Goal: Task Accomplishment & Management: Complete application form

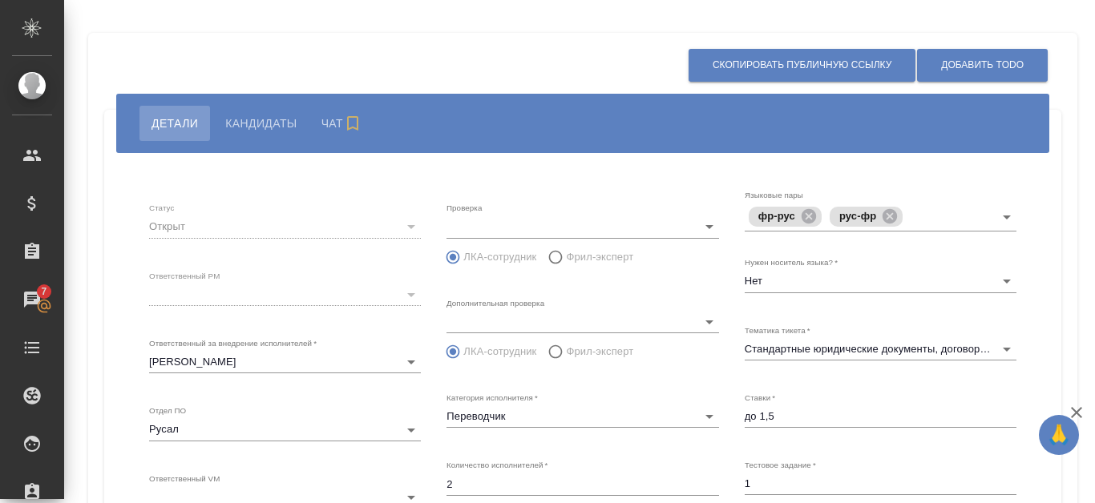
scroll to position [369, 0]
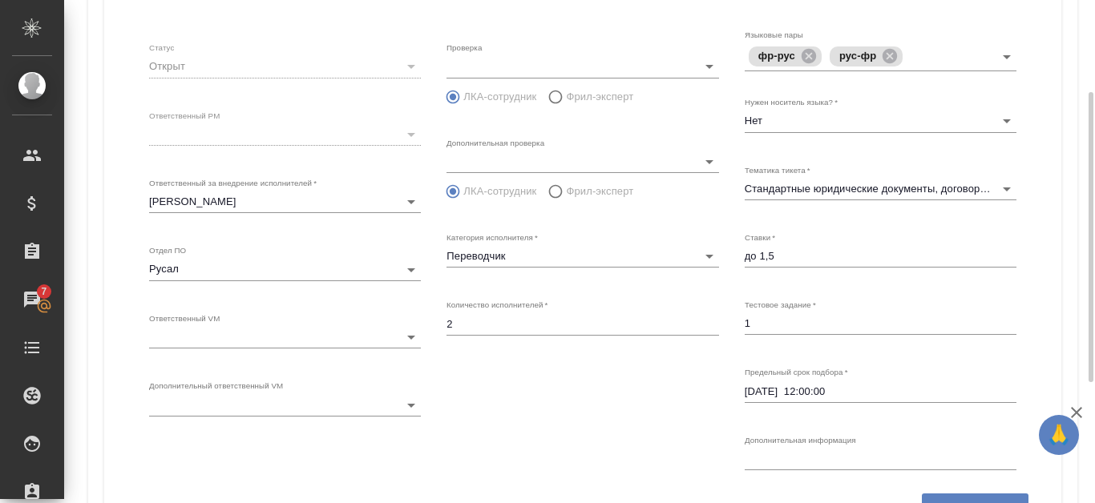
scroll to position [321, 0]
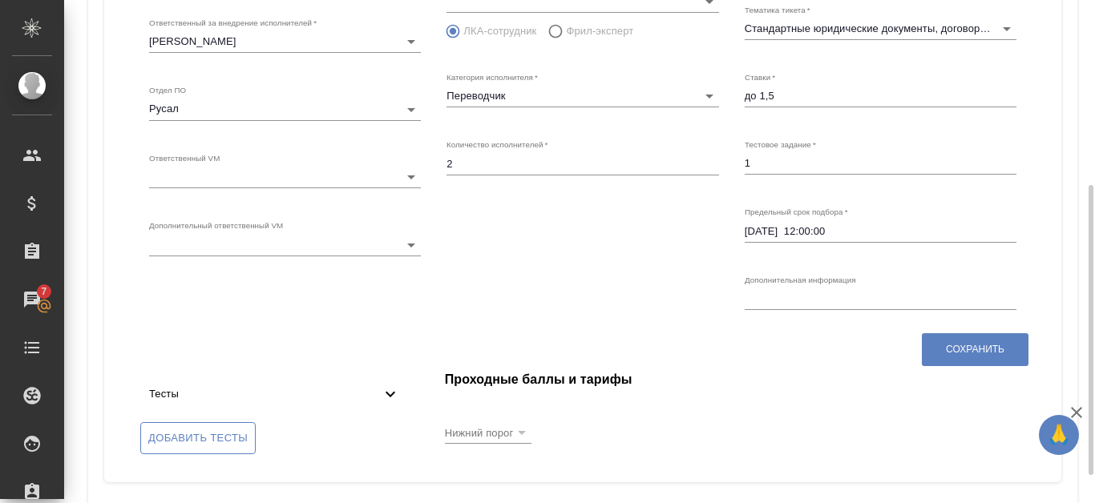
click at [215, 444] on span "Добавить тесты" at bounding box center [197, 439] width 99 height 18
click at [0, 0] on input "Добавить тесты" at bounding box center [0, 0] width 0 height 0
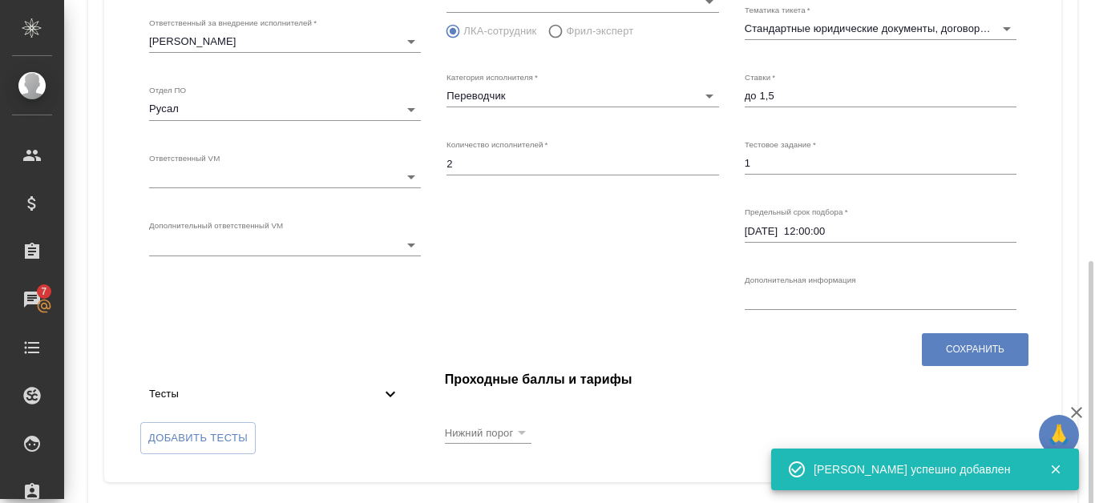
scroll to position [369, 0]
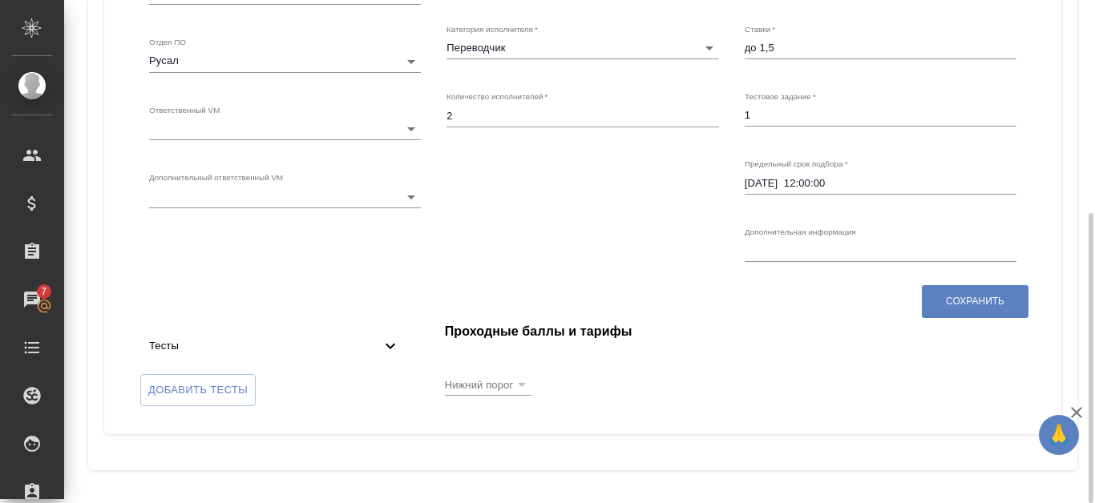
click at [394, 345] on icon at bounding box center [390, 347] width 10 height 6
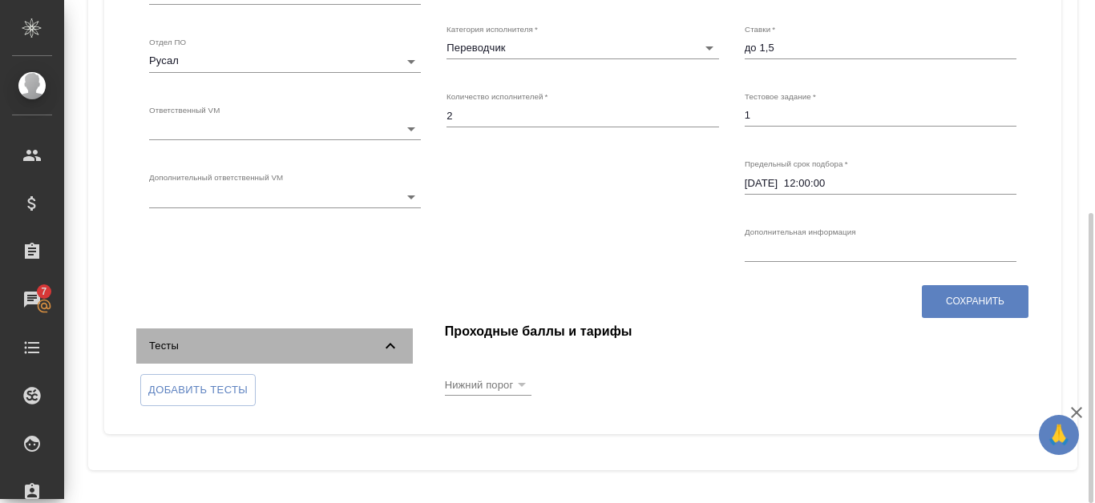
click at [394, 345] on icon at bounding box center [390, 346] width 19 height 19
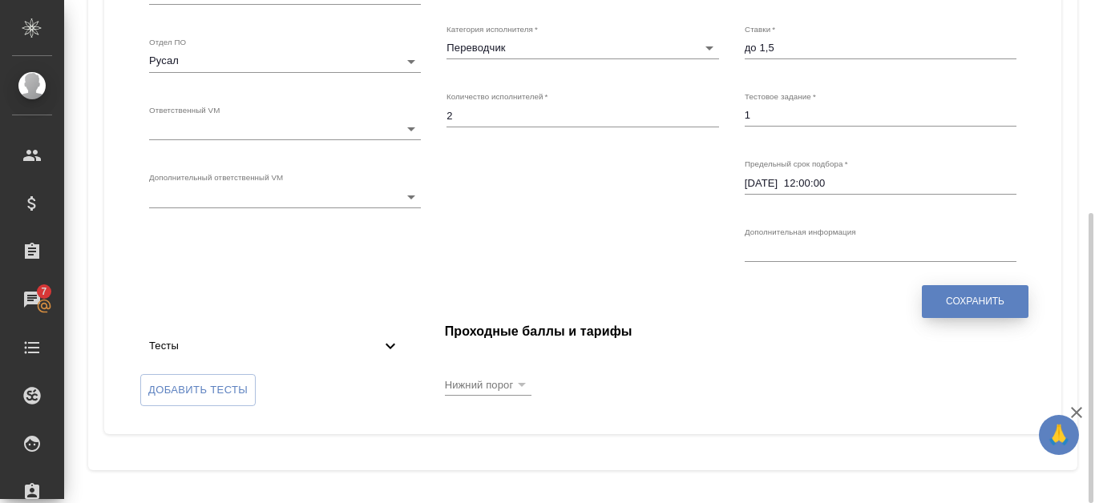
click at [953, 301] on span "Сохранить" at bounding box center [975, 302] width 59 height 14
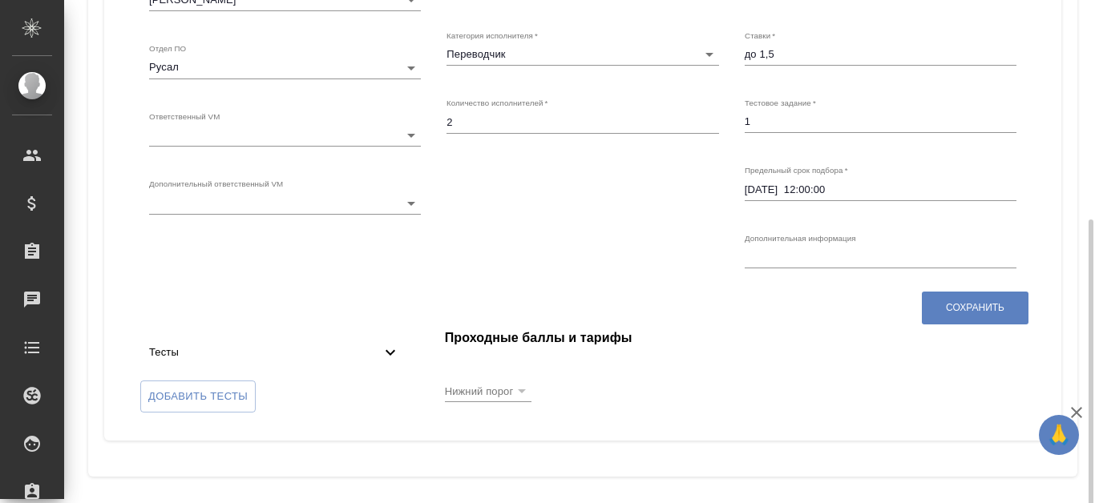
scroll to position [369, 0]
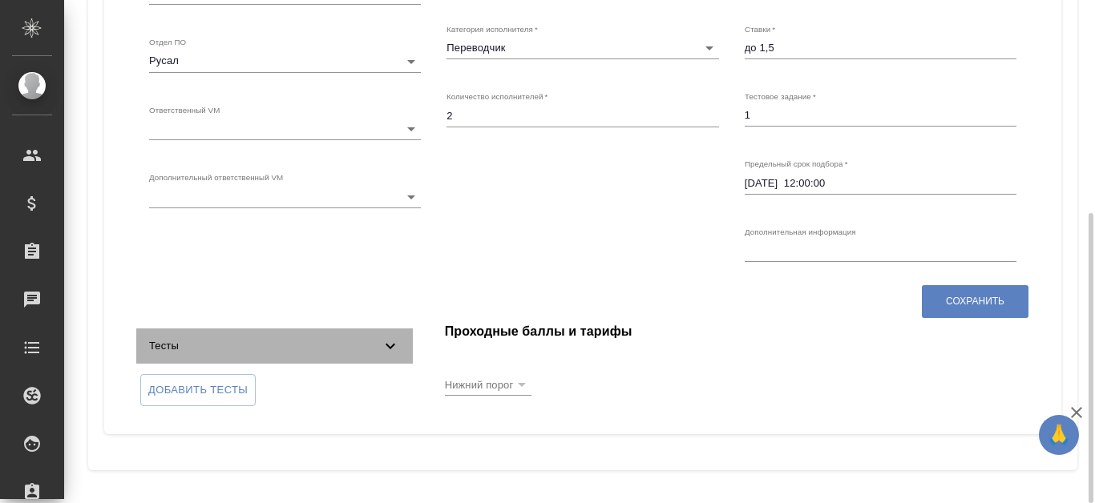
click at [402, 349] on div "Тесты" at bounding box center [274, 346] width 276 height 35
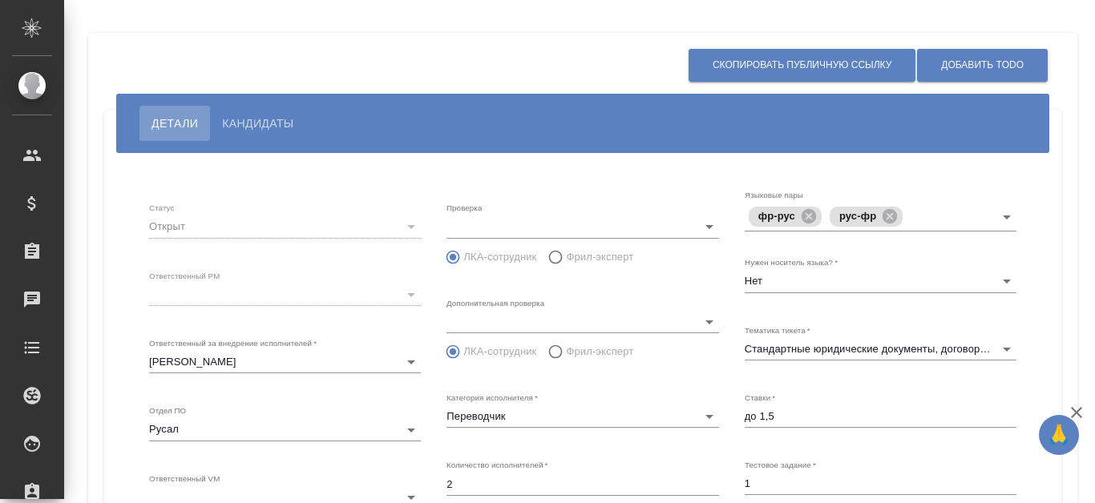
scroll to position [369, 0]
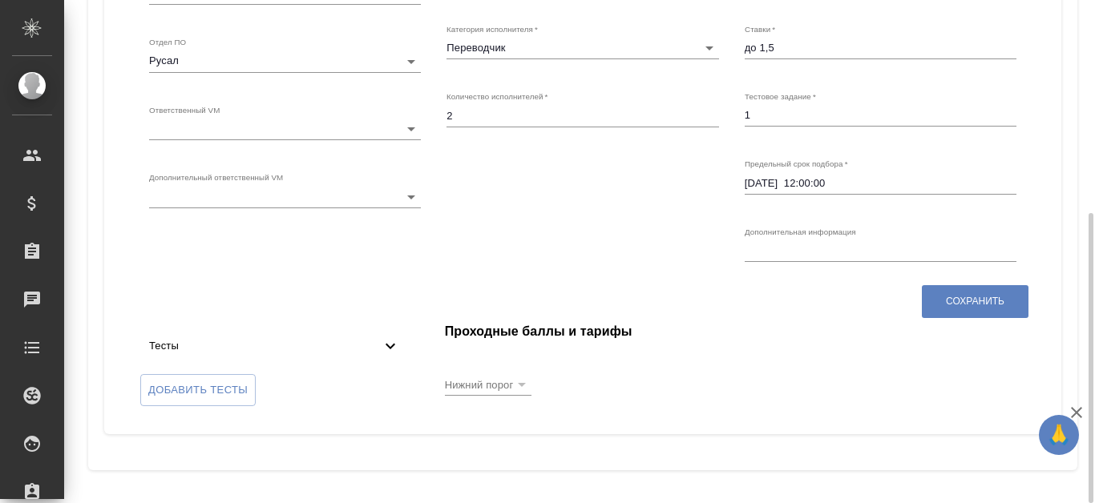
click at [393, 345] on icon at bounding box center [390, 347] width 10 height 6
click at [177, 389] on span "Добавить тесты" at bounding box center [197, 390] width 99 height 18
click at [0, 0] on input "Добавить тесты" at bounding box center [0, 0] width 0 height 0
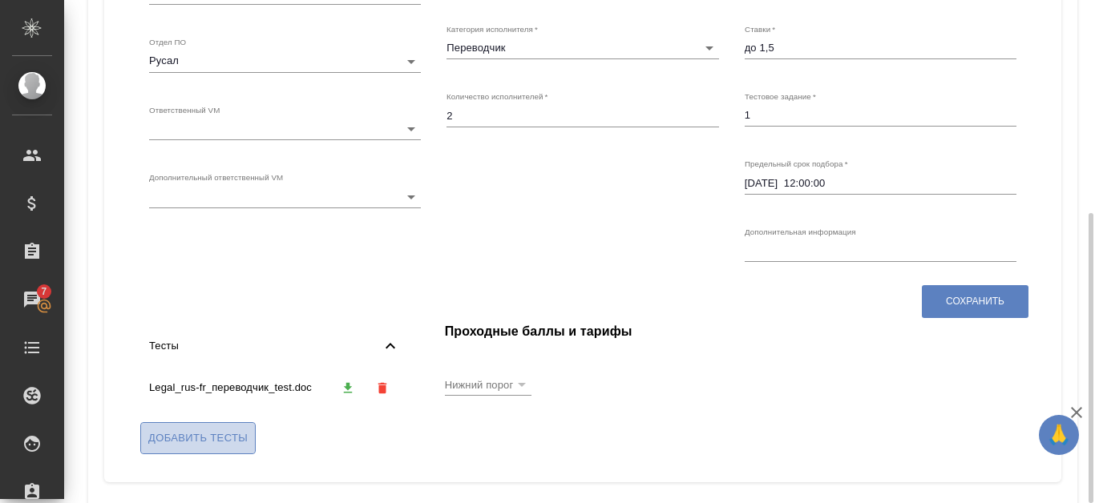
click at [204, 437] on span "Добавить тесты" at bounding box center [197, 439] width 99 height 18
click at [0, 0] on input "Добавить тесты" at bounding box center [0, 0] width 0 height 0
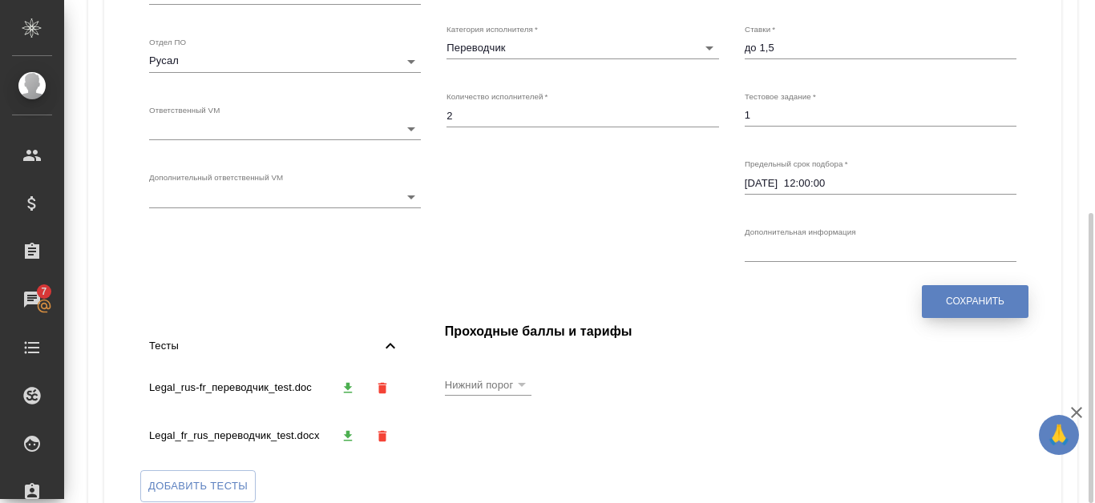
click at [990, 295] on span "Сохранить" at bounding box center [975, 302] width 59 height 14
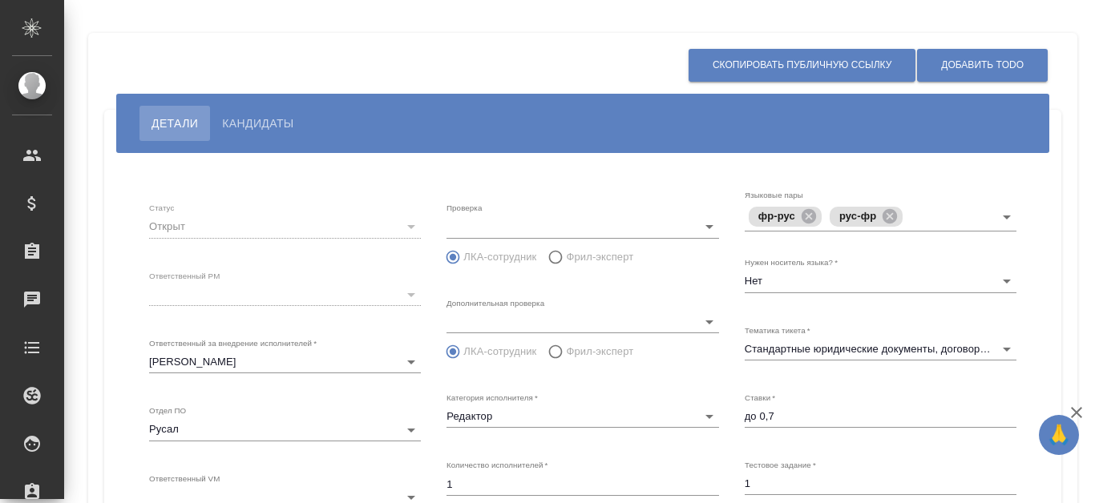
scroll to position [369, 0]
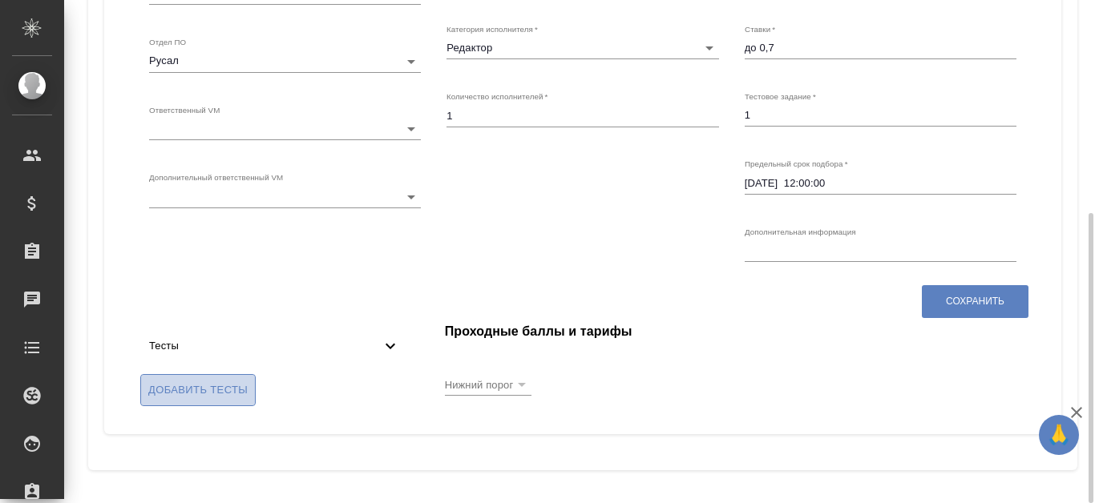
click at [236, 385] on span "Добавить тесты" at bounding box center [197, 390] width 99 height 18
click at [0, 0] on input "Добавить тесты" at bounding box center [0, 0] width 0 height 0
click at [234, 397] on span "Добавить тесты" at bounding box center [197, 390] width 99 height 18
click at [0, 0] on input "Добавить тесты" at bounding box center [0, 0] width 0 height 0
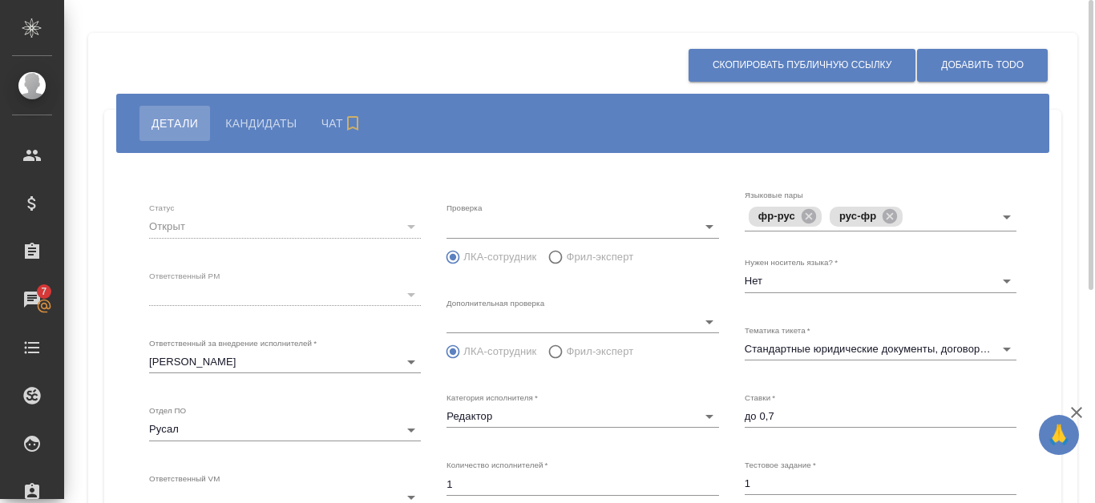
scroll to position [321, 0]
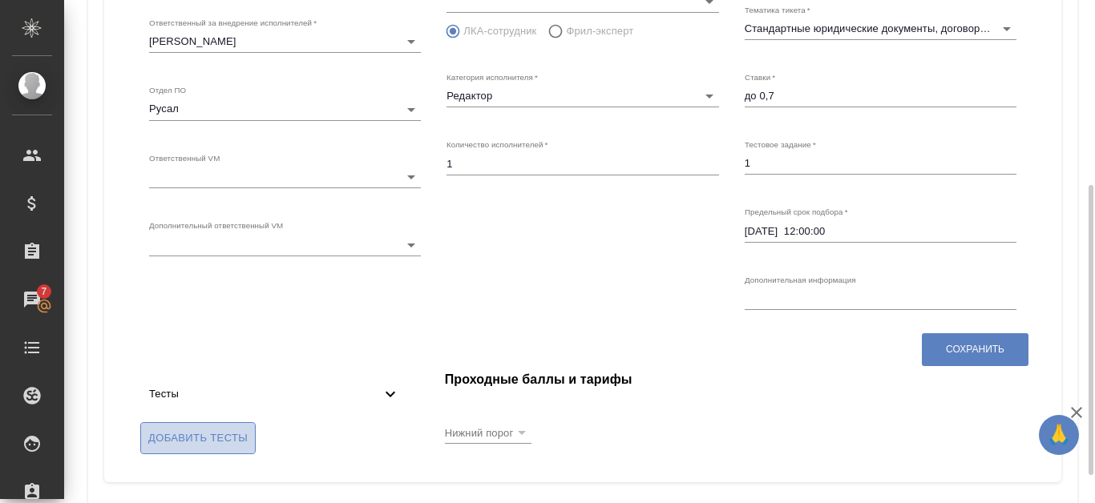
click at [217, 433] on span "Добавить тесты" at bounding box center [197, 439] width 99 height 18
click at [0, 0] on input "Добавить тесты" at bounding box center [0, 0] width 0 height 0
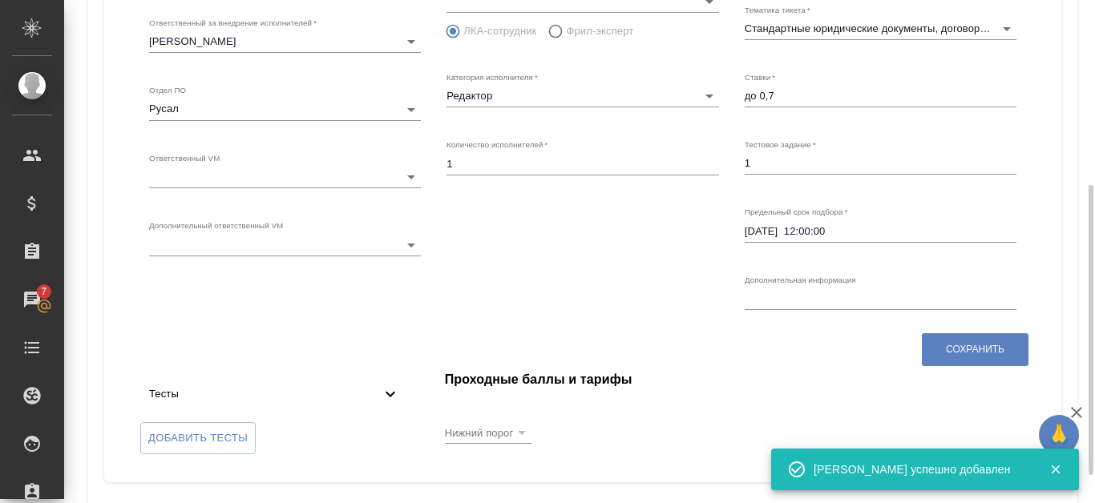
scroll to position [369, 0]
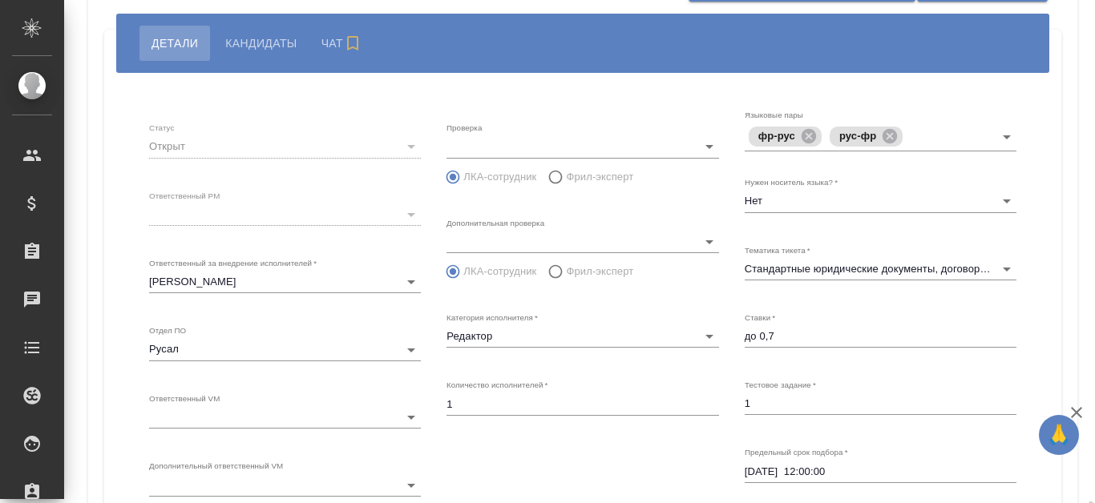
scroll to position [369, 0]
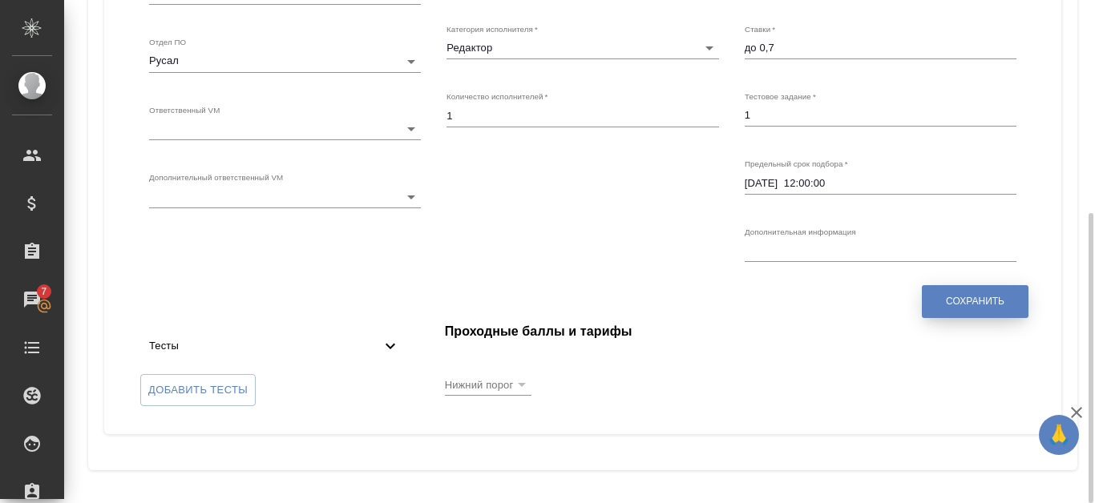
click at [990, 307] on span "Сохранить" at bounding box center [975, 302] width 59 height 14
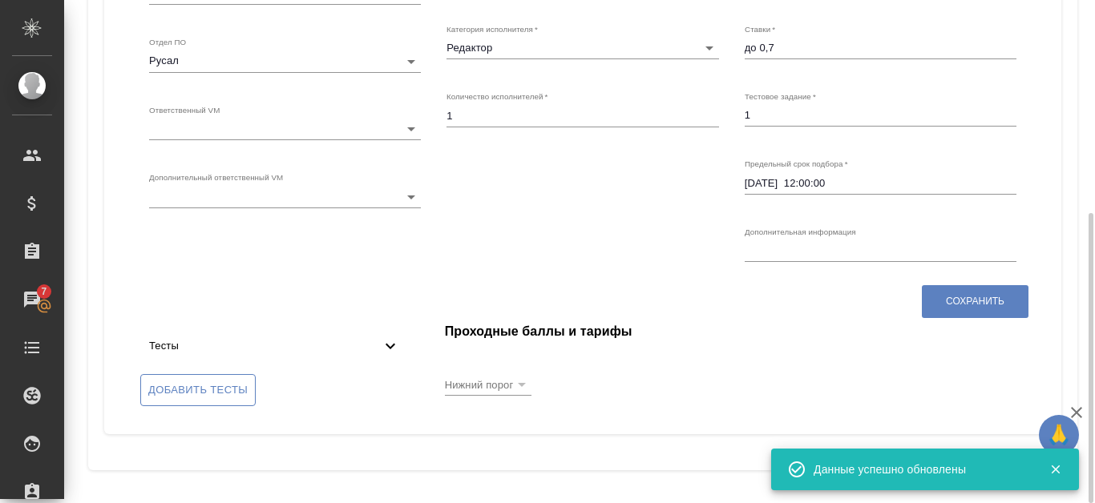
click at [237, 382] on span "Добавить тесты" at bounding box center [197, 390] width 99 height 18
click at [0, 0] on input "Добавить тесты" at bounding box center [0, 0] width 0 height 0
click at [389, 349] on icon at bounding box center [390, 346] width 19 height 19
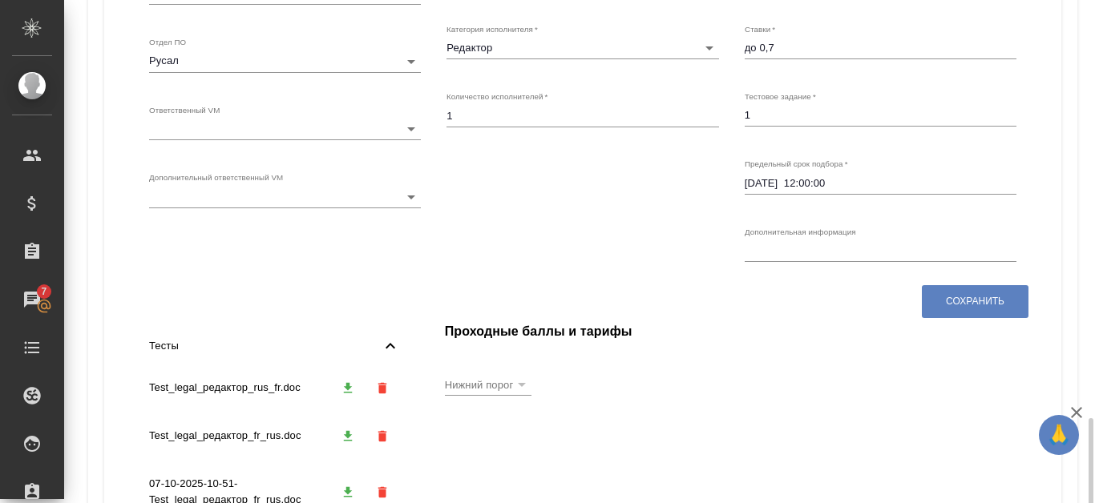
scroll to position [529, 0]
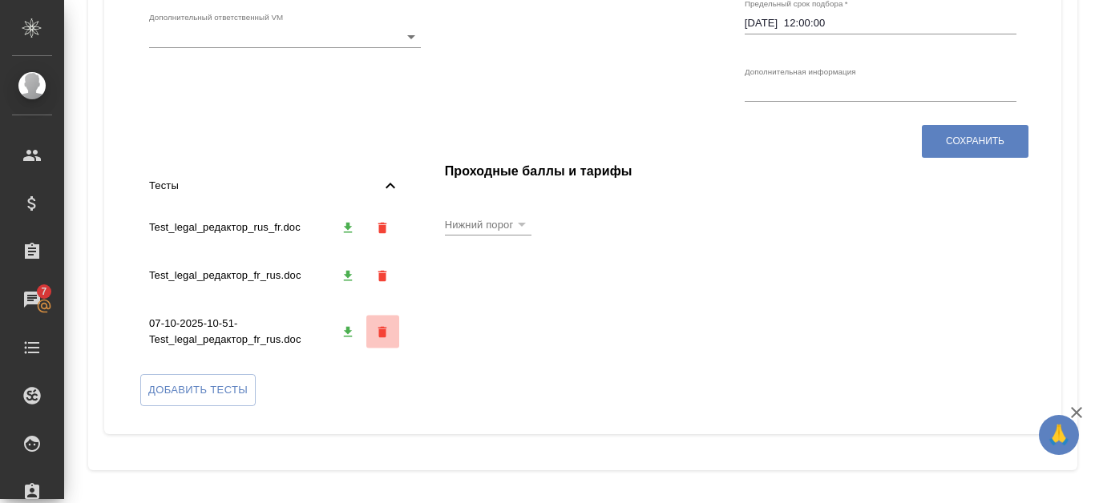
click at [382, 336] on icon "button" at bounding box center [382, 331] width 9 height 11
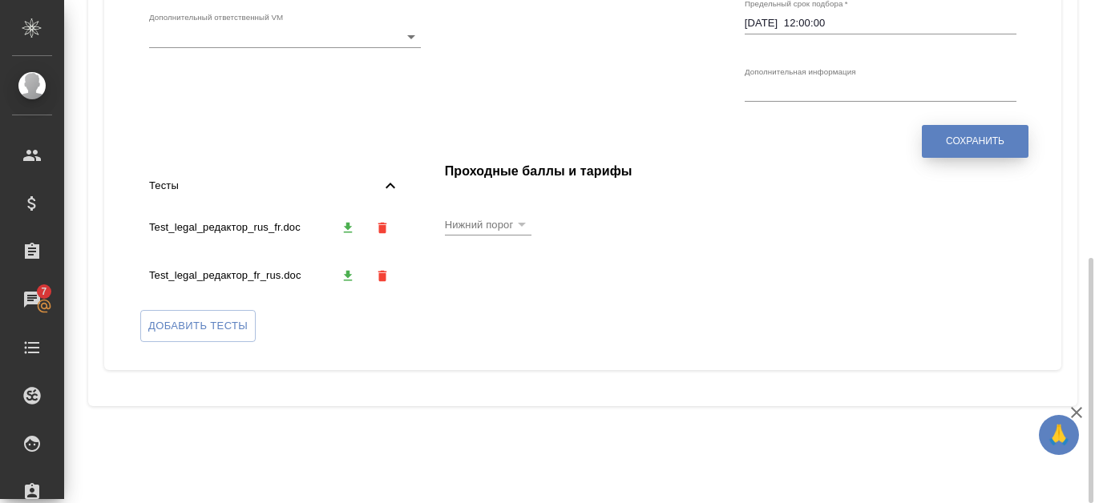
click at [966, 135] on span "Сохранить" at bounding box center [975, 142] width 59 height 14
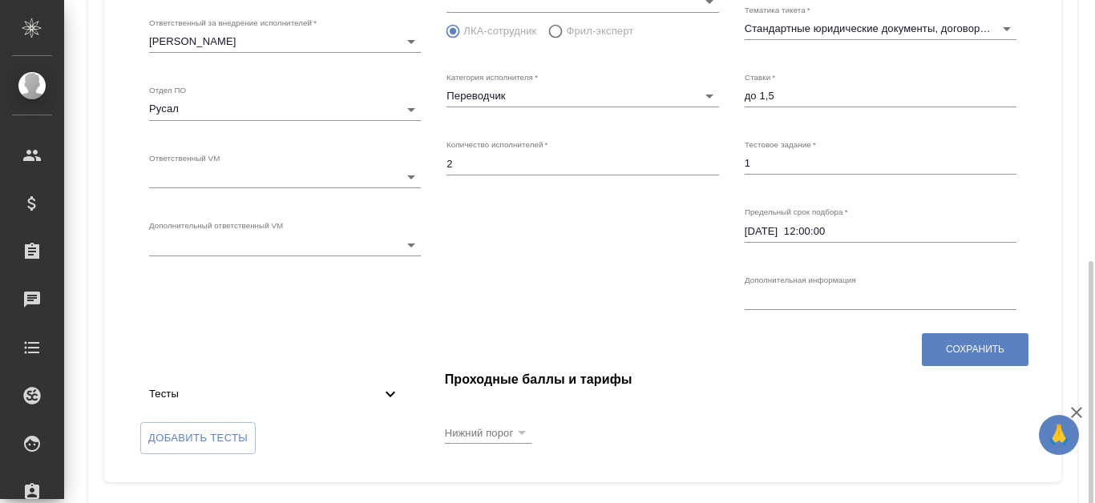
scroll to position [369, 0]
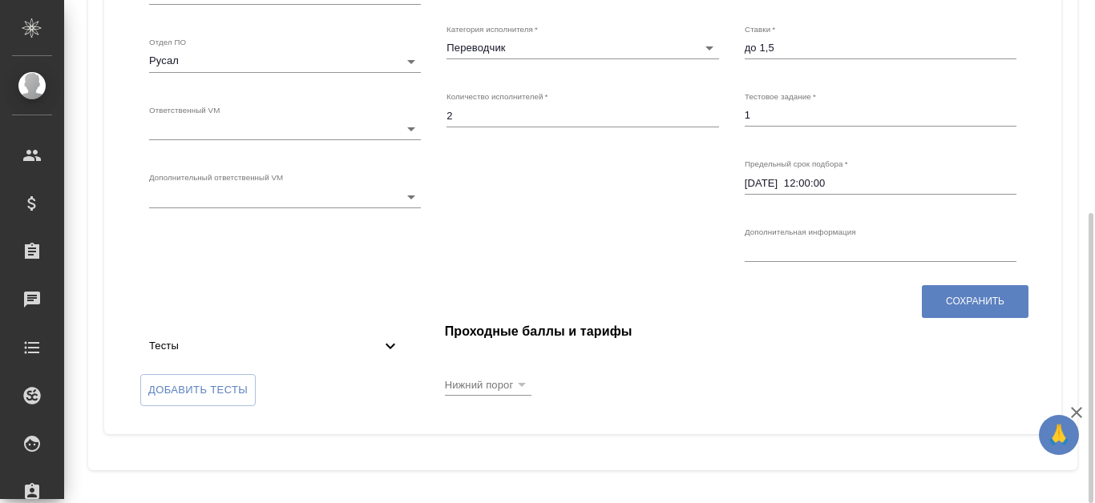
click at [388, 345] on icon at bounding box center [390, 347] width 10 height 6
